Goal: Check status: Check status

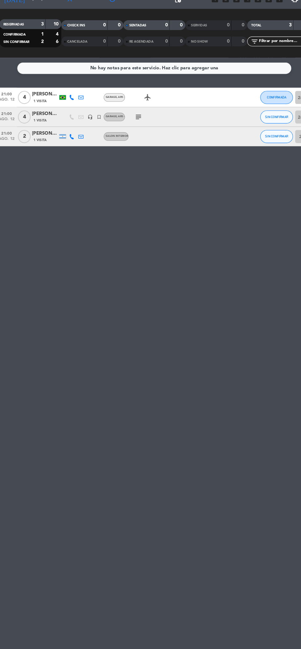
scroll to position [3, 0]
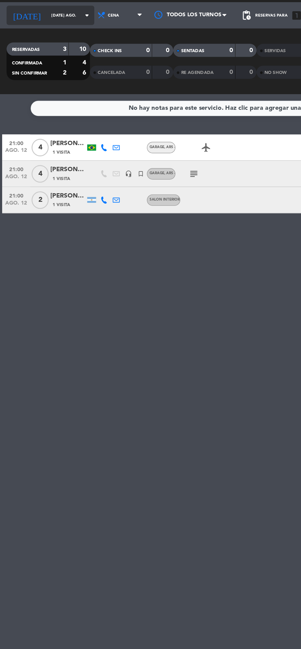
click at [57, 24] on icon "arrow_drop_down" at bounding box center [60, 27] width 7 height 7
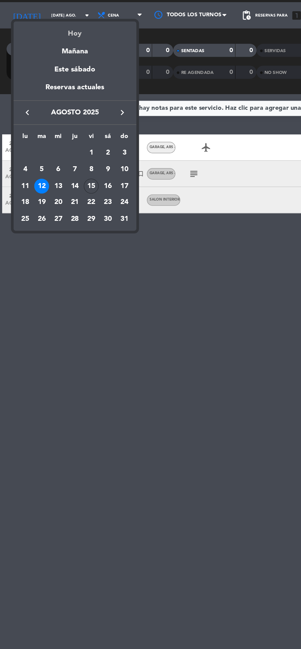
click at [61, 43] on div "Hoy" at bounding box center [53, 38] width 86 height 13
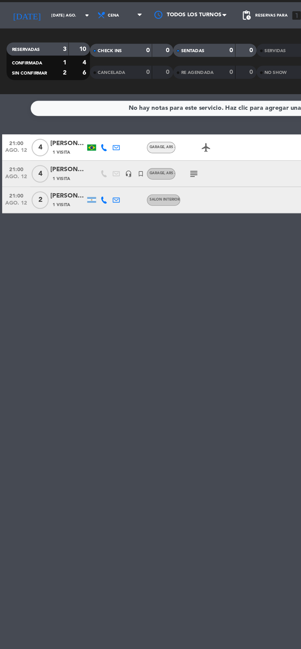
type input "vie. 15 ago."
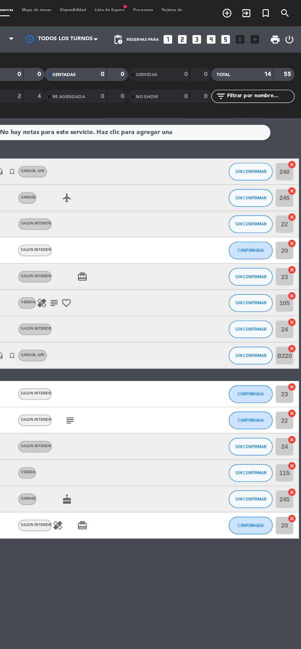
scroll to position [0, 0]
click at [253, 11] on icon "exit_to_app" at bounding box center [248, 9] width 7 height 7
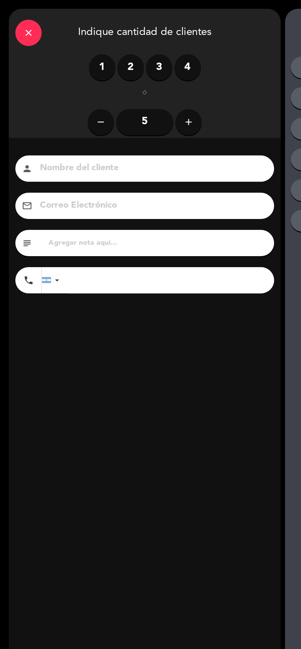
click at [23, 23] on icon "close" at bounding box center [19, 22] width 7 height 7
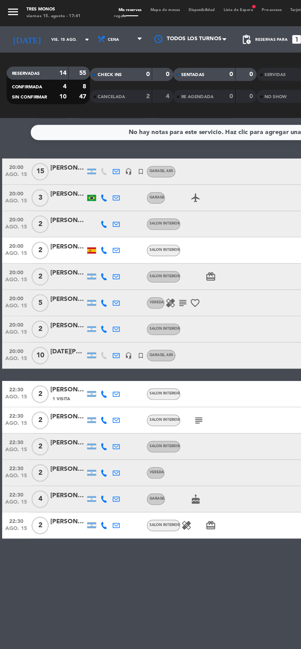
click at [11, 11] on icon "menu" at bounding box center [9, 8] width 9 height 9
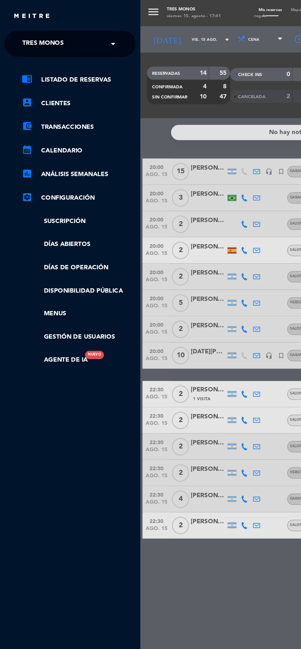
click at [61, 139] on link "settings_applications Configuración" at bounding box center [55, 138] width 80 height 7
click at [77, 31] on span at bounding box center [80, 30] width 10 height 13
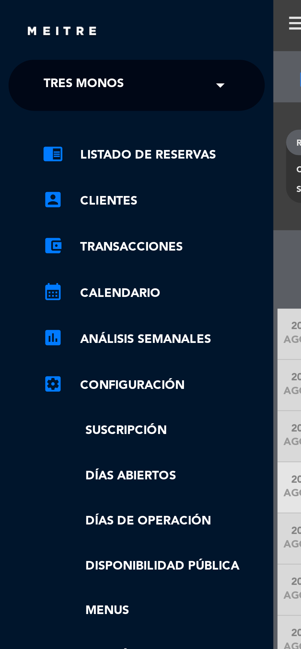
click at [51, 33] on div "× Tres Monos" at bounding box center [33, 30] width 41 height 13
click at [103, 27] on div "menu Tres Monos viernes 15. agosto - 17:43 Mis reservas Mapa de mesas Disponibi…" at bounding box center [248, 324] width 301 height 649
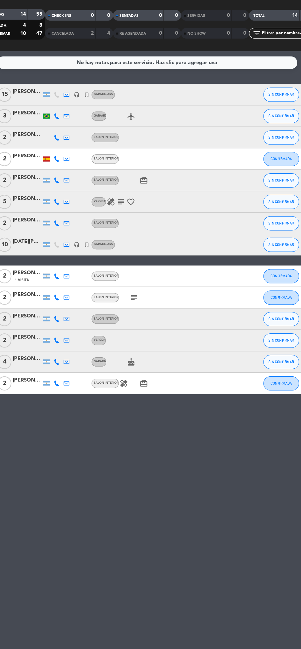
scroll to position [1, 0]
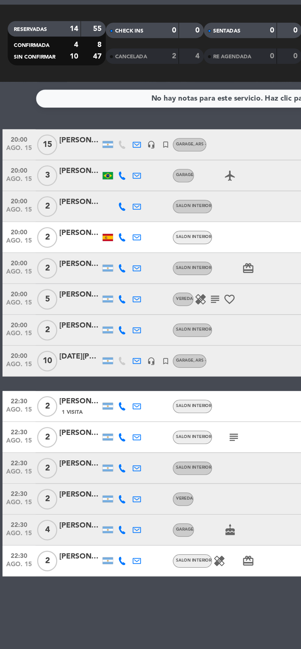
click at [127, 212] on icon "subject" at bounding box center [127, 212] width 7 height 7
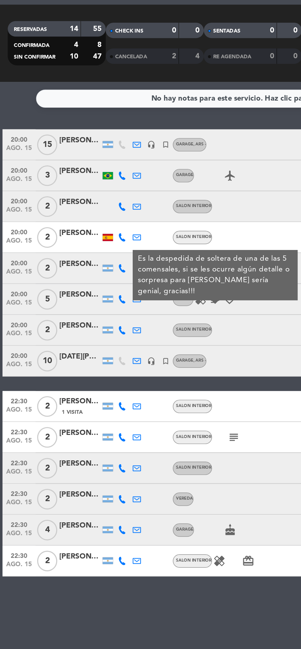
click at [155, 127] on div at bounding box center [149, 120] width 52 height 18
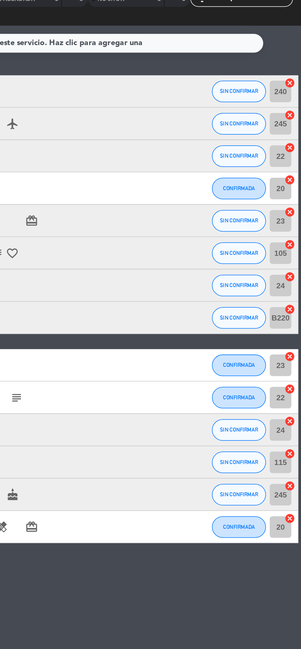
scroll to position [0, 0]
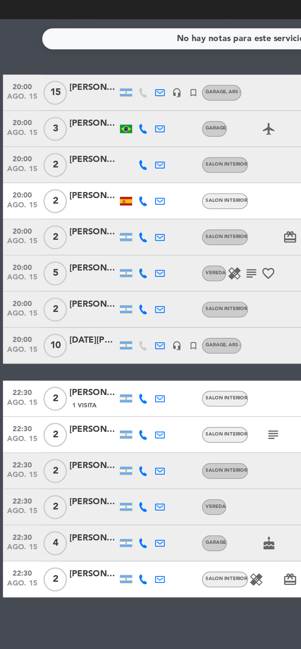
click at [139, 292] on icon "subject" at bounding box center [138, 294] width 7 height 7
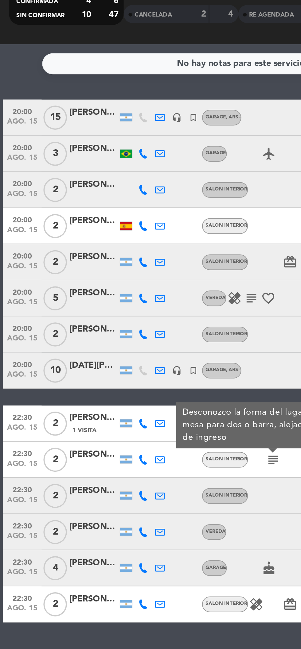
click at [138, 297] on icon "subject" at bounding box center [138, 294] width 7 height 7
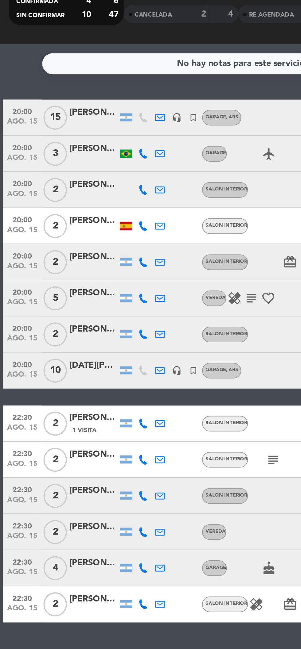
click at [128, 210] on icon "subject" at bounding box center [127, 212] width 7 height 7
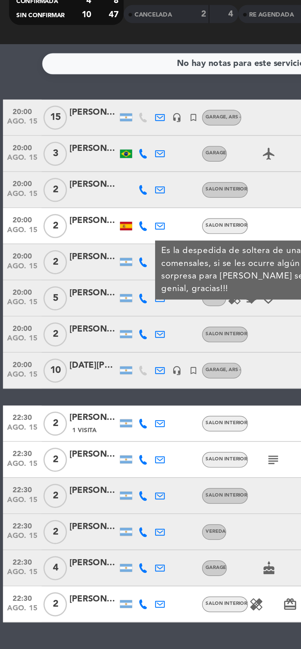
click at [128, 212] on icon "subject" at bounding box center [127, 212] width 7 height 7
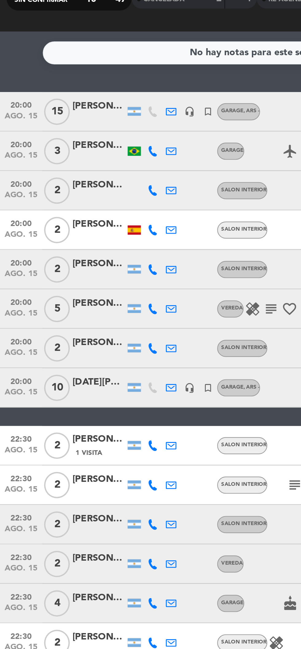
click at [125, 211] on icon "subject" at bounding box center [127, 212] width 7 height 7
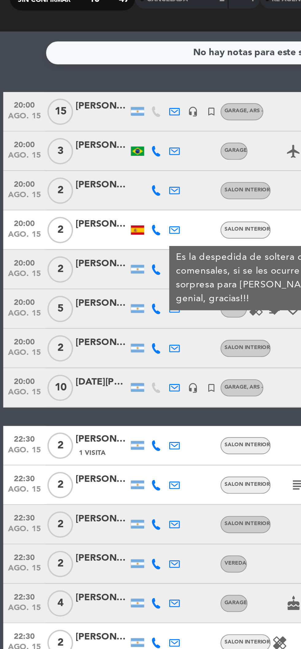
click at [125, 211] on icon "subject" at bounding box center [127, 212] width 7 height 7
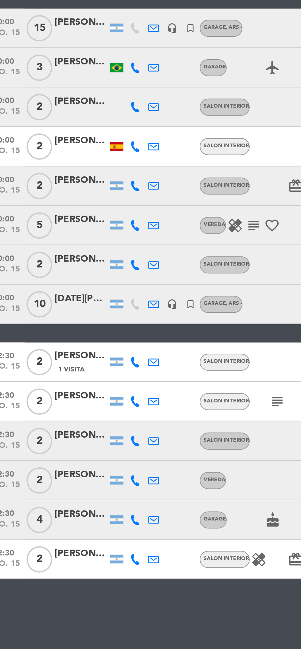
click at [137, 295] on icon "subject" at bounding box center [138, 294] width 7 height 7
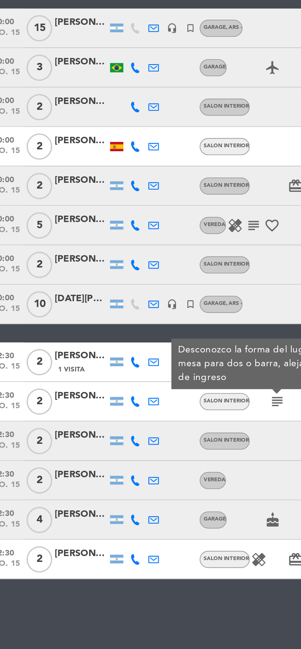
click at [137, 294] on icon "subject" at bounding box center [138, 294] width 7 height 7
